Goal: Task Accomplishment & Management: Use online tool/utility

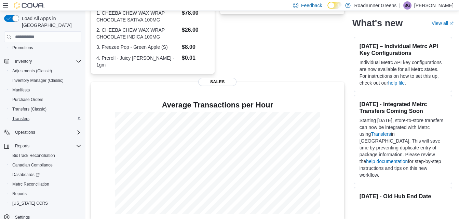
scroll to position [76, 0]
click at [25, 190] on span "Reports" at bounding box center [19, 192] width 14 height 5
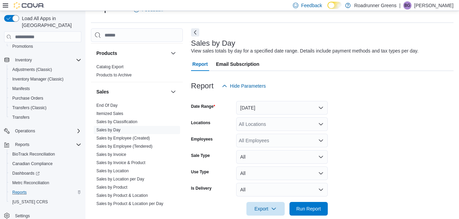
scroll to position [444, 0]
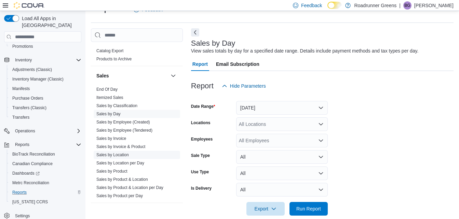
click at [120, 157] on link "Sales by Location" at bounding box center [112, 155] width 32 height 5
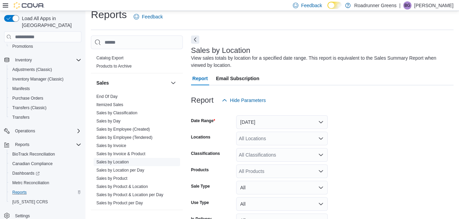
scroll to position [23, 0]
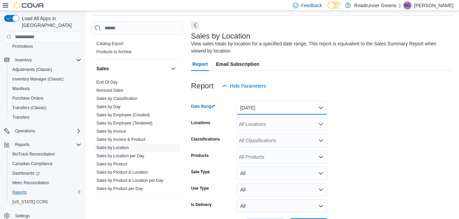
click at [269, 112] on button "[DATE]" at bounding box center [282, 108] width 92 height 14
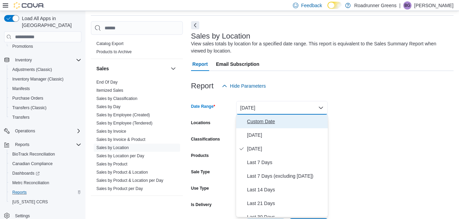
click at [267, 122] on span "Custom Date" at bounding box center [286, 122] width 78 height 8
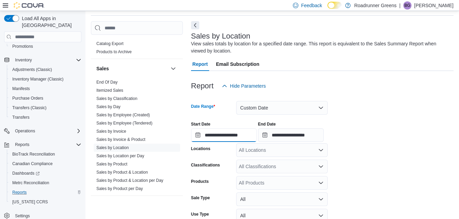
click at [247, 134] on input "**********" at bounding box center [224, 136] width 66 height 14
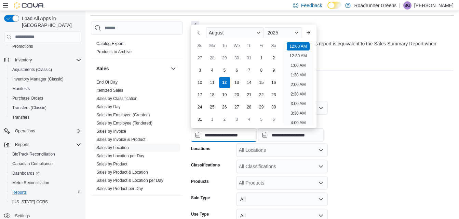
scroll to position [21, 0]
click at [200, 34] on button "Previous Month" at bounding box center [199, 32] width 11 height 11
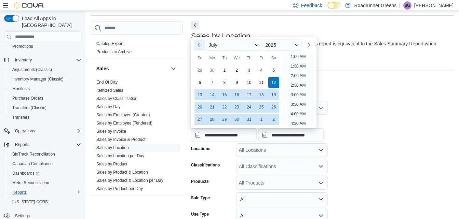
scroll to position [1, 0]
click at [225, 72] on div "1" at bounding box center [224, 70] width 12 height 12
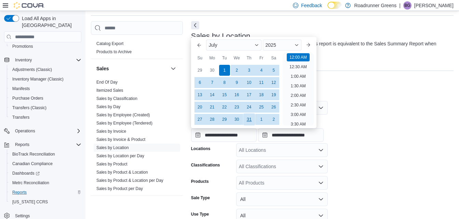
click at [249, 122] on div "31" at bounding box center [249, 119] width 12 height 12
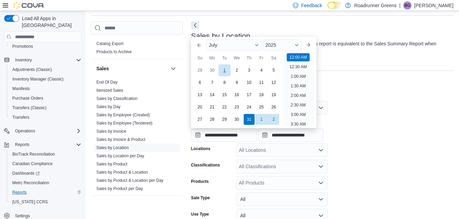
click at [223, 66] on div "1" at bounding box center [224, 70] width 12 height 12
type input "**********"
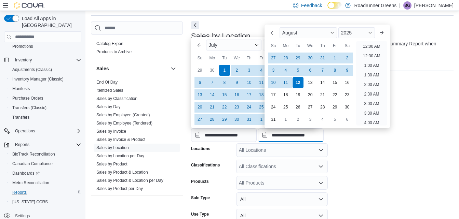
click at [306, 137] on input "**********" at bounding box center [291, 136] width 66 height 14
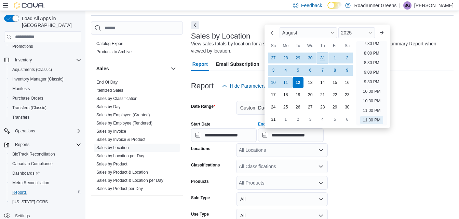
click at [323, 60] on div "31" at bounding box center [323, 58] width 12 height 12
type input "**********"
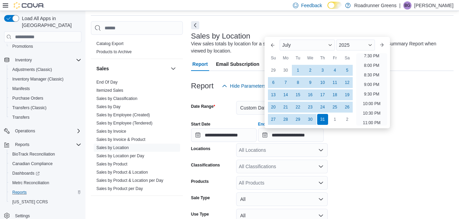
click at [378, 195] on form "**********" at bounding box center [322, 175] width 263 height 165
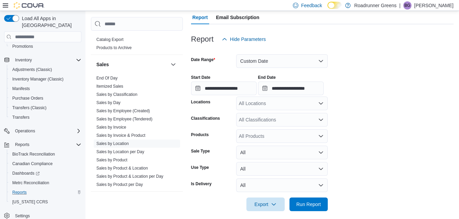
scroll to position [76, 0]
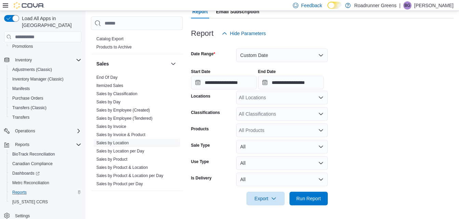
click at [312, 133] on div "All Products" at bounding box center [282, 131] width 92 height 14
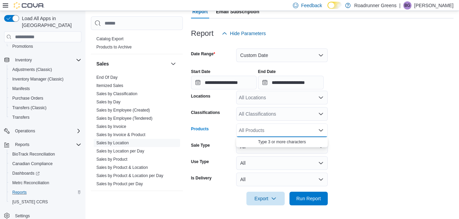
click at [317, 115] on div "All Classifications" at bounding box center [282, 114] width 92 height 14
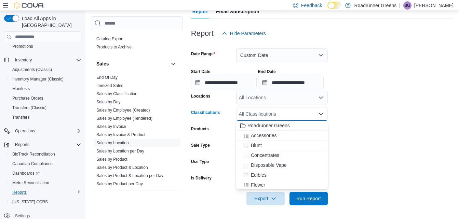
click at [315, 101] on div "All Locations" at bounding box center [282, 98] width 92 height 14
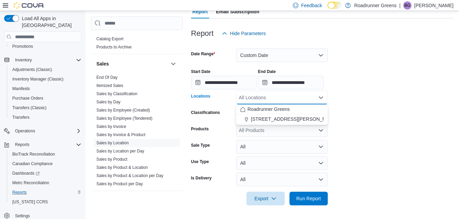
click at [391, 102] on form "**********" at bounding box center [322, 122] width 263 height 165
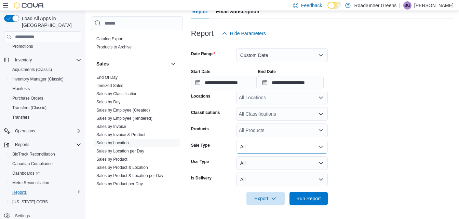
click at [311, 148] on button "All" at bounding box center [282, 147] width 92 height 14
click at [369, 150] on form "**********" at bounding box center [322, 122] width 263 height 165
click at [308, 162] on button "All" at bounding box center [282, 164] width 92 height 14
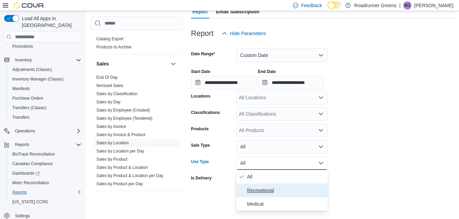
click at [290, 190] on span "Recreational" at bounding box center [286, 191] width 78 height 8
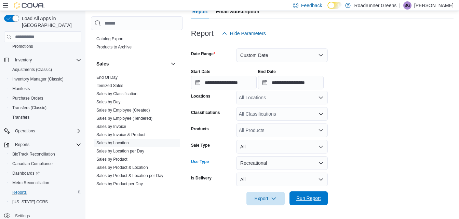
click at [309, 202] on span "Run Report" at bounding box center [308, 198] width 25 height 7
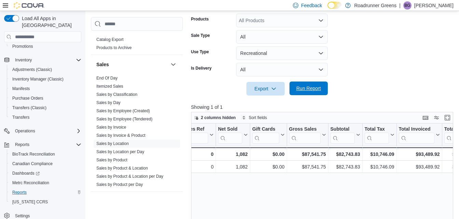
scroll to position [0, 134]
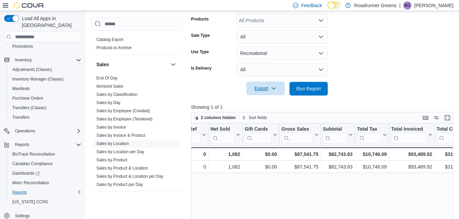
click at [273, 91] on icon "button" at bounding box center [273, 88] width 5 height 5
click at [276, 103] on span "Export to Excel" at bounding box center [266, 102] width 31 height 5
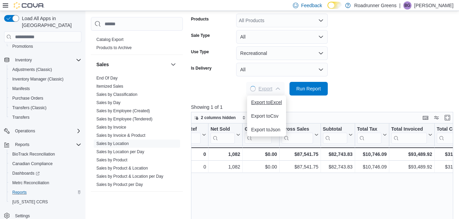
scroll to position [0, 0]
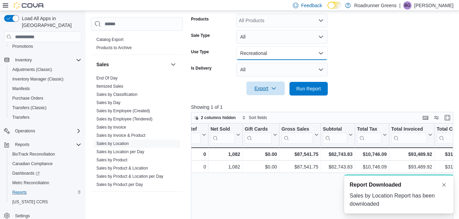
click at [291, 51] on button "Recreational" at bounding box center [282, 53] width 92 height 14
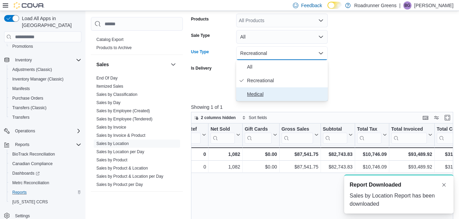
click at [262, 94] on span "Medical" at bounding box center [286, 94] width 78 height 8
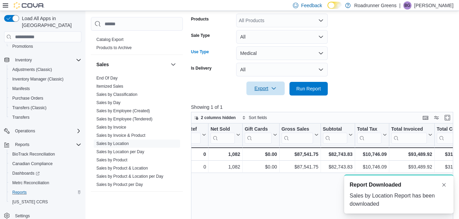
click at [265, 91] on span "Export" at bounding box center [266, 89] width 30 height 14
click at [263, 105] on span "Export to Excel" at bounding box center [266, 102] width 31 height 5
